Goal: Task Accomplishment & Management: Use online tool/utility

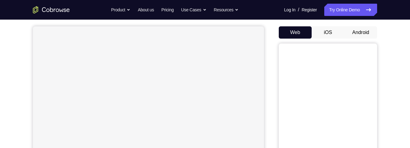
scroll to position [53, 0]
click at [352, 33] on button "Android" at bounding box center [360, 32] width 33 height 12
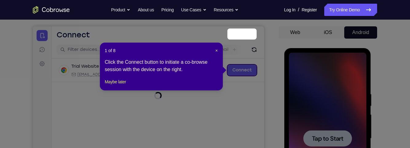
scroll to position [90, 0]
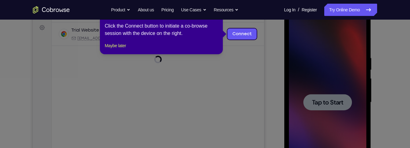
click at [324, 105] on icon at bounding box center [205, 74] width 410 height 148
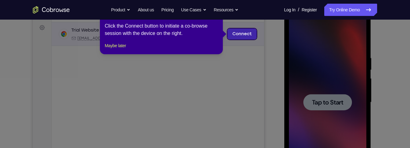
click at [235, 35] on link "Connect" at bounding box center [241, 34] width 29 height 11
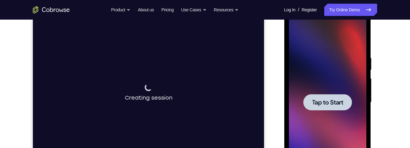
click at [322, 102] on span "Tap to Start" at bounding box center [326, 103] width 31 height 6
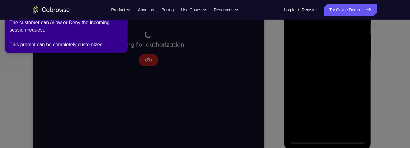
scroll to position [138, 0]
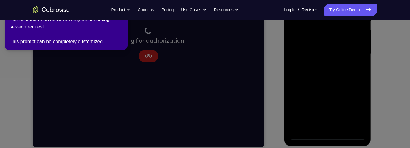
click at [326, 136] on icon at bounding box center [204, 73] width 412 height 151
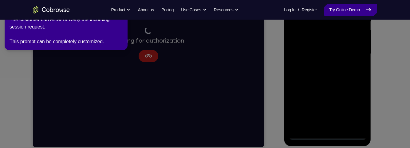
click at [339, 14] on link "Try Online Demo" at bounding box center [350, 10] width 53 height 12
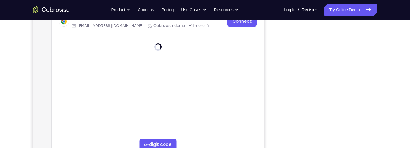
scroll to position [142, 0]
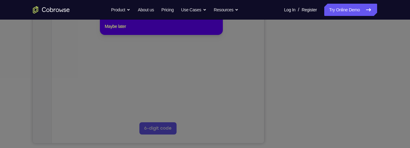
click at [357, 104] on icon at bounding box center [205, 62] width 410 height 172
click at [356, 105] on icon at bounding box center [205, 62] width 410 height 172
click at [357, 102] on icon at bounding box center [205, 62] width 410 height 172
click at [357, 106] on icon at bounding box center [205, 62] width 410 height 172
click at [360, 101] on icon at bounding box center [205, 62] width 410 height 172
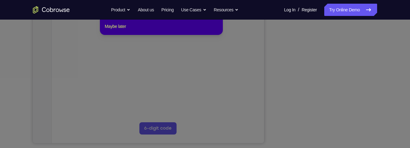
click at [365, 96] on icon at bounding box center [205, 62] width 410 height 172
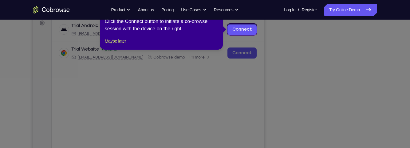
scroll to position [94, 0]
click at [126, 45] on button "Maybe later" at bounding box center [115, 41] width 21 height 7
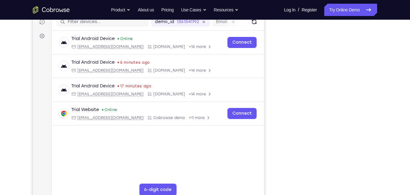
scroll to position [0, 0]
